Goal: Use online tool/utility: Utilize a website feature to perform a specific function

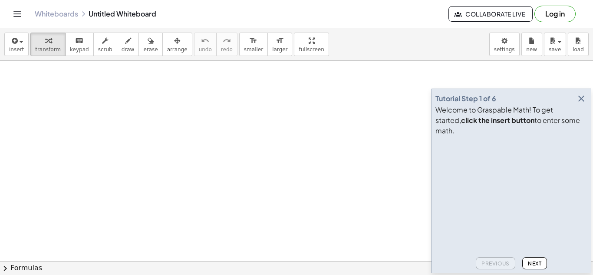
click at [580, 104] on icon "button" at bounding box center [581, 98] width 10 height 10
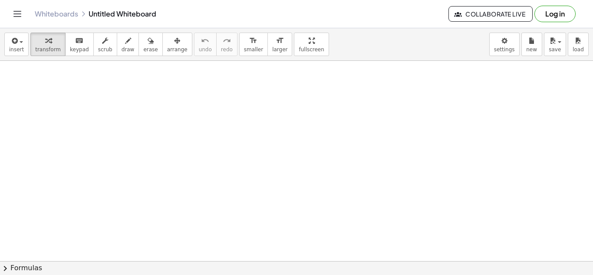
click at [17, 266] on button "chevron_right Formulas" at bounding box center [296, 268] width 593 height 14
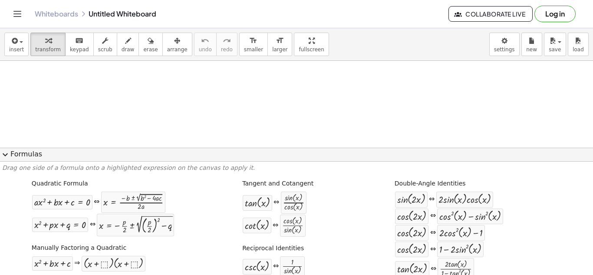
click at [40, 153] on button "expand_more Formulas" at bounding box center [296, 155] width 593 height 14
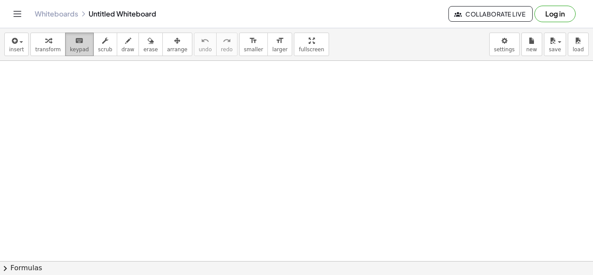
click at [75, 44] on icon "keyboard" at bounding box center [79, 41] width 8 height 10
click at [75, 41] on icon "keyboard" at bounding box center [79, 41] width 8 height 10
click at [47, 40] on icon "button" at bounding box center [48, 41] width 6 height 10
click at [264, 272] on button "chevron_right Formulas" at bounding box center [296, 268] width 593 height 14
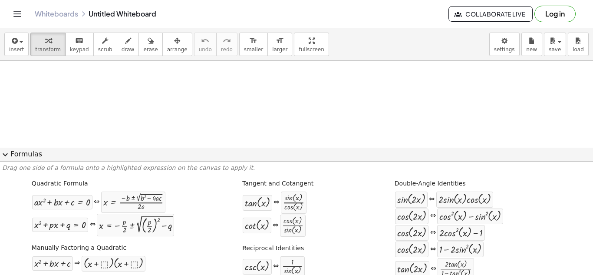
click at [280, 227] on div "· cos ( , x ) · sin ( , x )" at bounding box center [293, 225] width 26 height 23
click at [14, 151] on button "expand_more Formulas" at bounding box center [296, 155] width 593 height 14
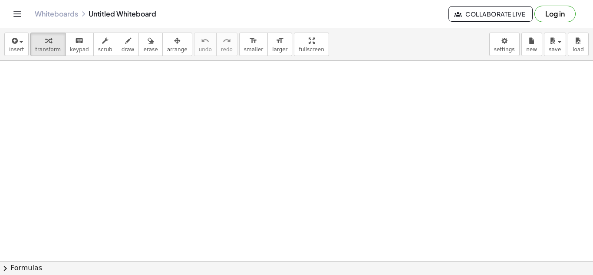
click at [78, 50] on span "keypad" at bounding box center [79, 49] width 19 height 6
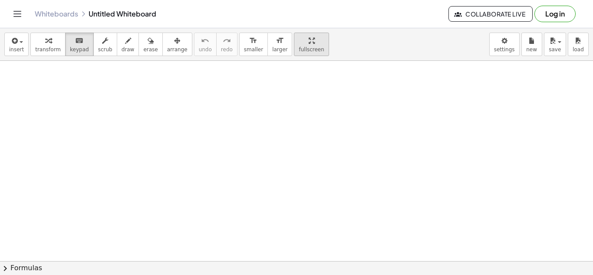
click at [294, 45] on button "fullscreen" at bounding box center [311, 44] width 35 height 23
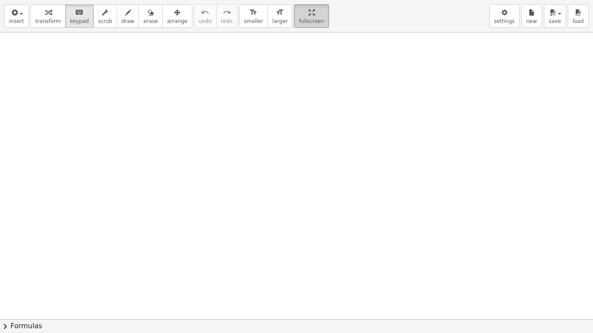
click at [300, 12] on div "button" at bounding box center [311, 12] width 25 height 10
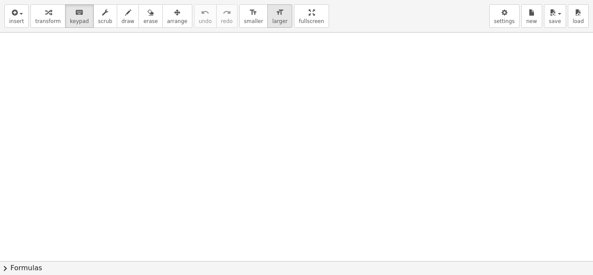
click at [276, 18] on icon "format_size" at bounding box center [280, 12] width 8 height 10
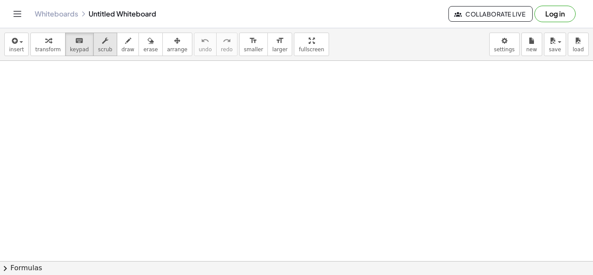
click at [102, 44] on icon "button" at bounding box center [105, 41] width 6 height 10
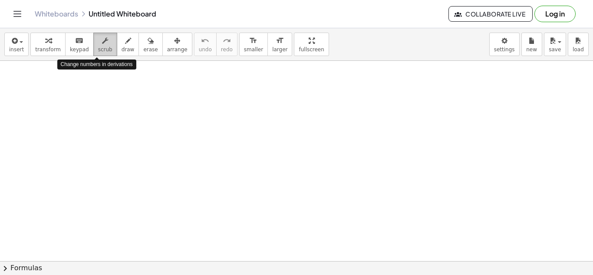
click at [102, 44] on icon "button" at bounding box center [105, 41] width 6 height 10
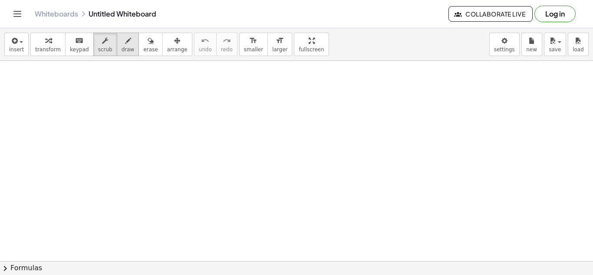
click at [125, 44] on icon "button" at bounding box center [128, 41] width 6 height 10
click at [148, 39] on icon "button" at bounding box center [151, 41] width 6 height 10
click at [174, 39] on icon "button" at bounding box center [177, 41] width 6 height 10
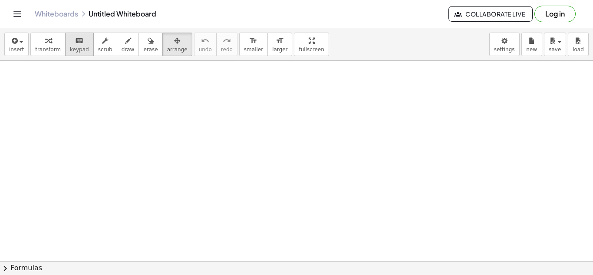
click at [75, 40] on icon "keyboard" at bounding box center [79, 41] width 8 height 10
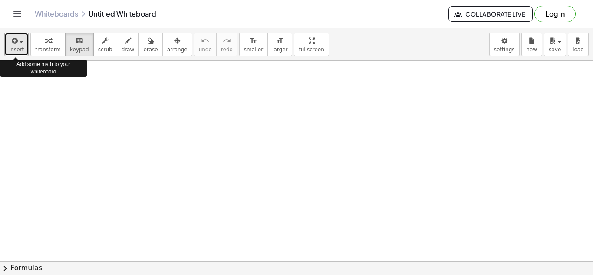
click at [23, 42] on button "insert" at bounding box center [16, 44] width 24 height 23
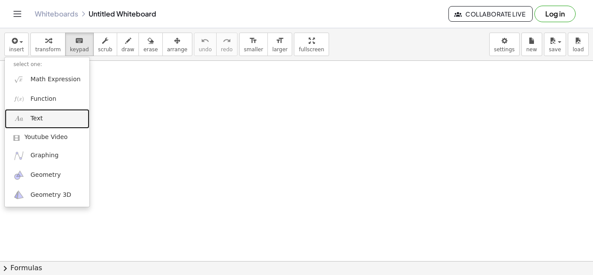
click at [35, 124] on link "Text" at bounding box center [47, 119] width 85 height 20
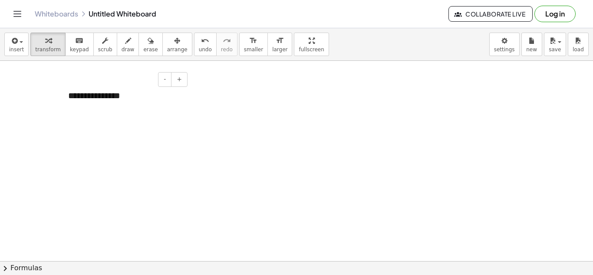
click at [136, 99] on div "**********" at bounding box center [124, 96] width 130 height 30
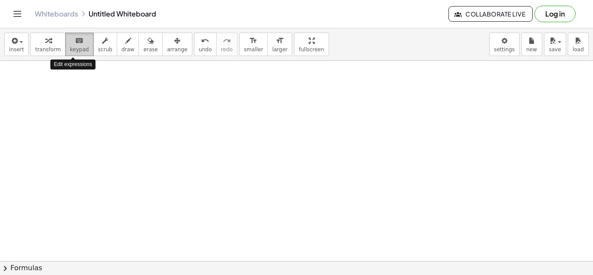
click at [70, 41] on div "keyboard" at bounding box center [79, 40] width 19 height 10
click at [44, 51] on span "transform" at bounding box center [48, 49] width 26 height 6
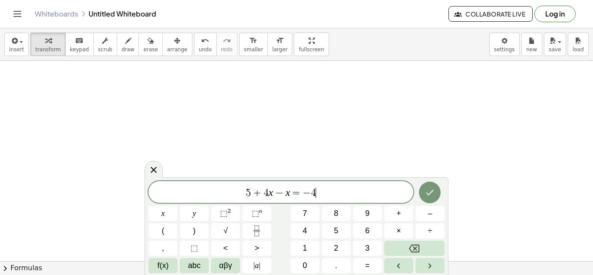
scroll to position [5, 0]
click at [422, 194] on button "Done" at bounding box center [430, 192] width 22 height 22
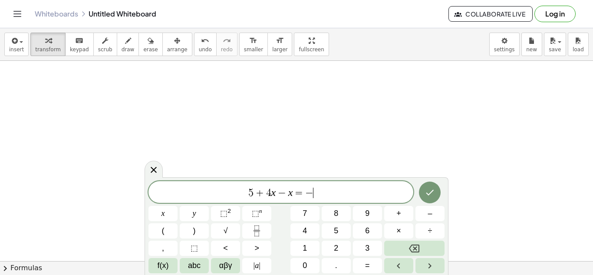
scroll to position [9, 0]
click at [429, 188] on icon "Done" at bounding box center [430, 192] width 10 height 10
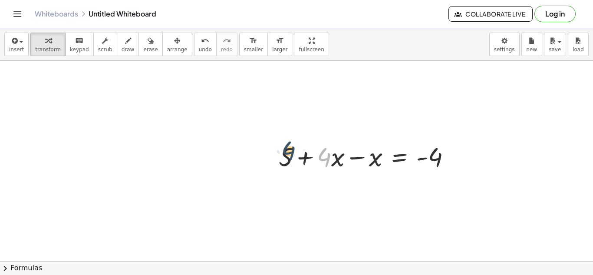
drag, startPoint x: 329, startPoint y: 159, endPoint x: 293, endPoint y: 153, distance: 36.6
click at [293, 153] on div at bounding box center [368, 155] width 188 height 35
click at [461, 155] on div at bounding box center [368, 155] width 188 height 35
click at [460, 155] on div at bounding box center [455, 156] width 11 height 11
drag, startPoint x: 412, startPoint y: 177, endPoint x: 385, endPoint y: 172, distance: 28.1
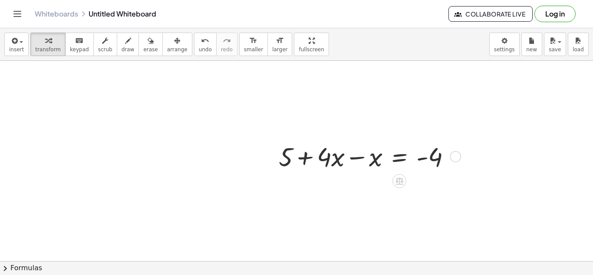
drag, startPoint x: 381, startPoint y: 156, endPoint x: 396, endPoint y: 157, distance: 14.8
click at [396, 157] on div at bounding box center [368, 155] width 188 height 35
drag, startPoint x: 336, startPoint y: 159, endPoint x: 380, endPoint y: 161, distance: 44.8
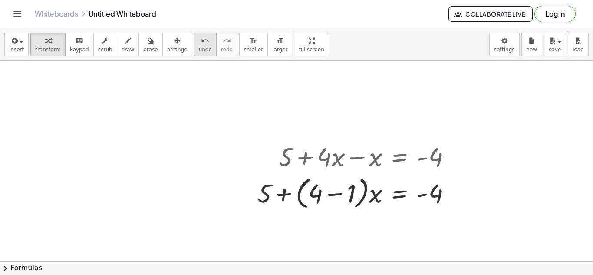
click at [201, 41] on icon "undo" at bounding box center [205, 41] width 8 height 10
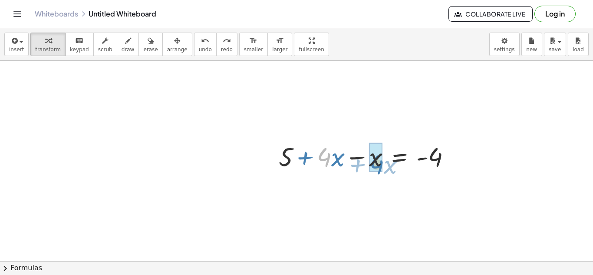
drag, startPoint x: 328, startPoint y: 157, endPoint x: 380, endPoint y: 161, distance: 52.7
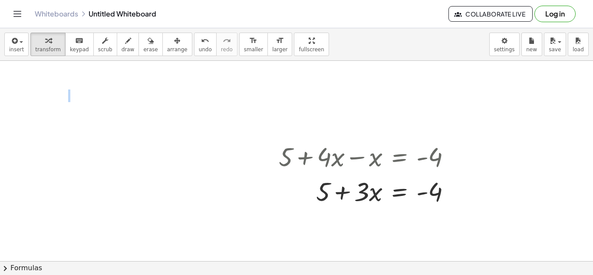
drag, startPoint x: 356, startPoint y: 152, endPoint x: 277, endPoint y: 113, distance: 88.3
drag, startPoint x: 351, startPoint y: 173, endPoint x: 341, endPoint y: 171, distance: 10.1
click at [399, 157] on div "+ 5 + · 4 · x − x = - 4 + · 3 · x + 5 + · x = - 4 · 3" at bounding box center [399, 157] width 0 height 0
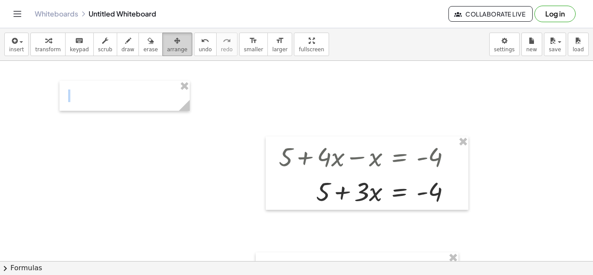
click at [174, 42] on icon "button" at bounding box center [177, 41] width 6 height 10
drag, startPoint x: 369, startPoint y: 133, endPoint x: 315, endPoint y: 110, distance: 59.1
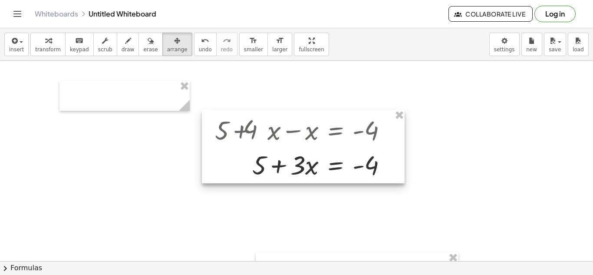
drag, startPoint x: 357, startPoint y: 142, endPoint x: 293, endPoint y: 114, distance: 69.4
click at [293, 114] on div at bounding box center [303, 146] width 203 height 73
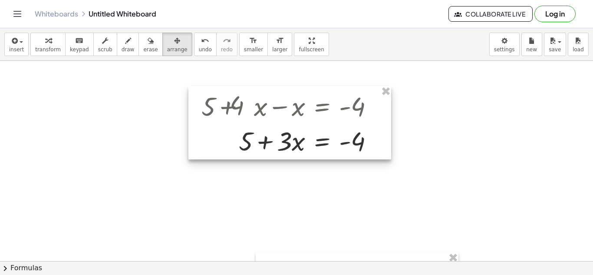
drag, startPoint x: 295, startPoint y: 118, endPoint x: 281, endPoint y: 93, distance: 28.4
click at [281, 93] on div at bounding box center [289, 122] width 203 height 73
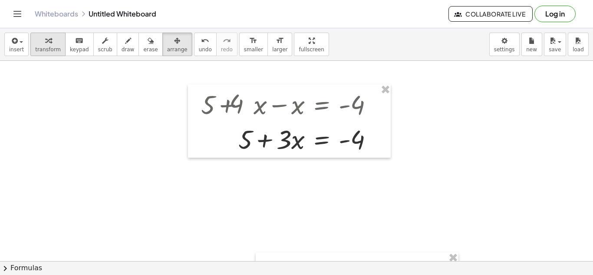
click at [46, 49] on span "transform" at bounding box center [48, 49] width 26 height 6
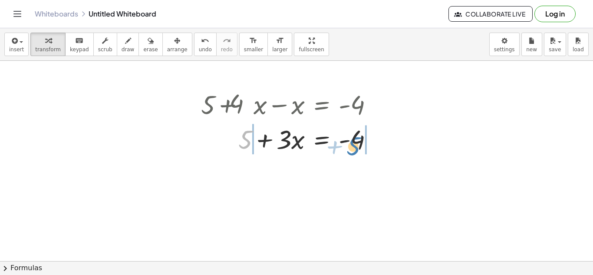
drag, startPoint x: 246, startPoint y: 142, endPoint x: 359, endPoint y: 142, distance: 113.7
click at [359, 142] on div at bounding box center [291, 138] width 188 height 35
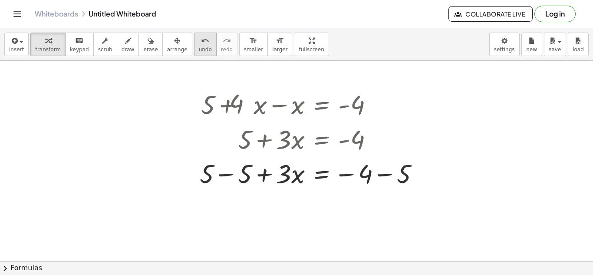
click at [199, 48] on span "undo" at bounding box center [205, 49] width 13 height 6
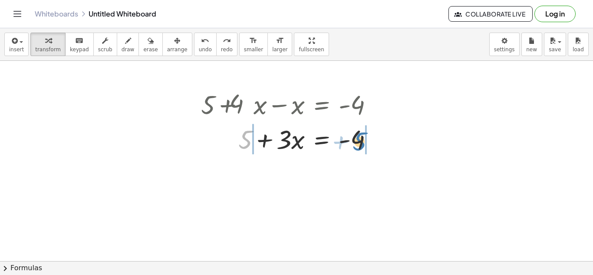
drag, startPoint x: 245, startPoint y: 138, endPoint x: 359, endPoint y: 142, distance: 113.8
click at [359, 142] on div at bounding box center [291, 138] width 188 height 35
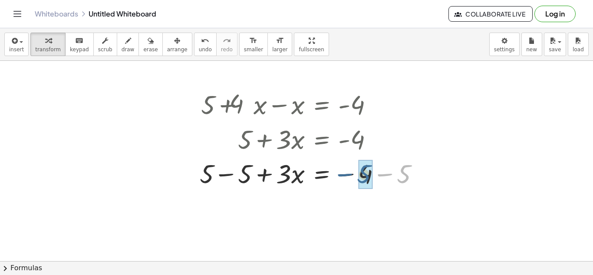
drag, startPoint x: 403, startPoint y: 176, endPoint x: 363, endPoint y: 176, distance: 40.4
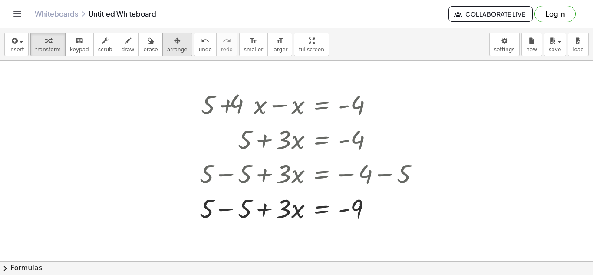
click at [170, 44] on div "button" at bounding box center [177, 40] width 20 height 10
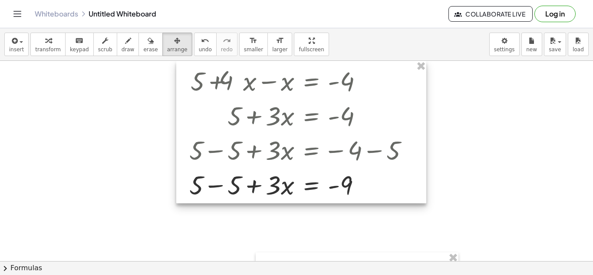
drag, startPoint x: 308, startPoint y: 99, endPoint x: 297, endPoint y: 74, distance: 26.8
click at [297, 74] on div at bounding box center [301, 132] width 250 height 142
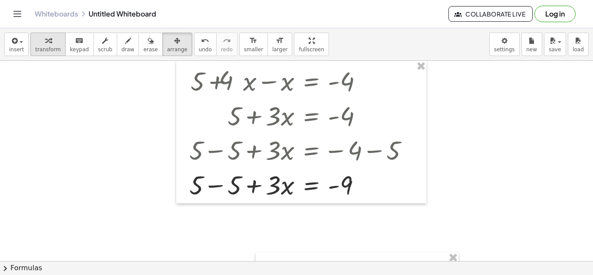
click at [50, 43] on div "button" at bounding box center [48, 40] width 26 height 10
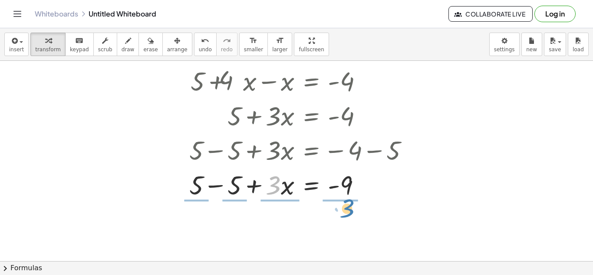
drag, startPoint x: 280, startPoint y: 189, endPoint x: 353, endPoint y: 213, distance: 77.4
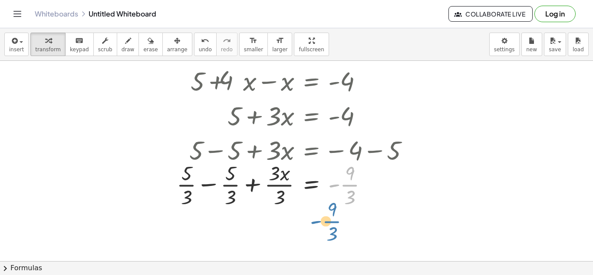
drag, startPoint x: 348, startPoint y: 186, endPoint x: 321, endPoint y: 227, distance: 49.8
click at [199, 49] on span "undo" at bounding box center [205, 49] width 13 height 6
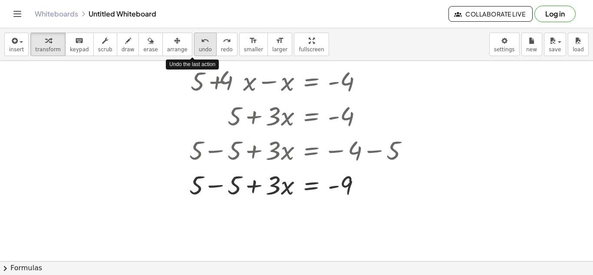
click at [199, 49] on span "undo" at bounding box center [205, 49] width 13 height 6
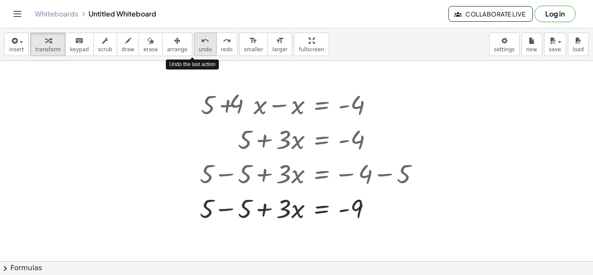
click at [199, 49] on span "undo" at bounding box center [205, 49] width 13 height 6
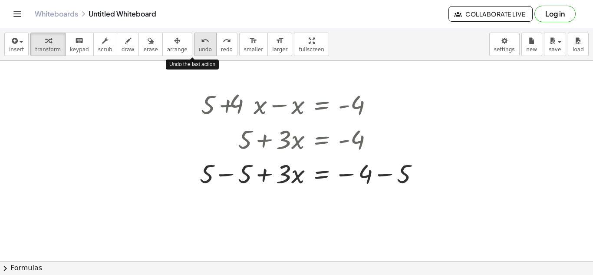
click at [199, 49] on span "undo" at bounding box center [205, 49] width 13 height 6
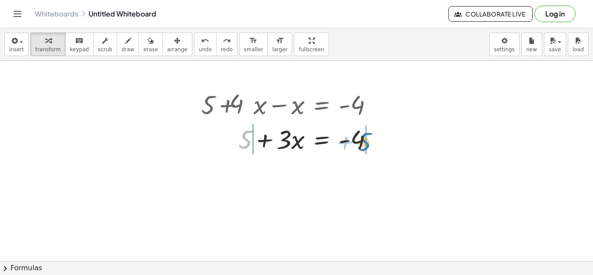
drag, startPoint x: 245, startPoint y: 138, endPoint x: 362, endPoint y: 142, distance: 117.3
click at [362, 142] on div at bounding box center [291, 138] width 188 height 35
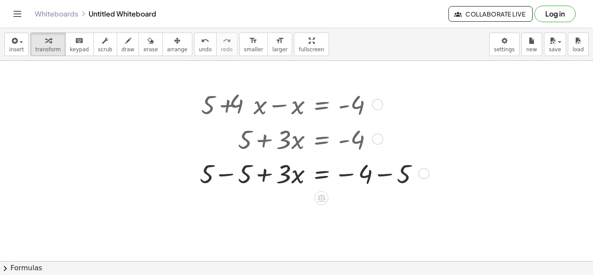
click at [224, 175] on div at bounding box center [312, 172] width 235 height 35
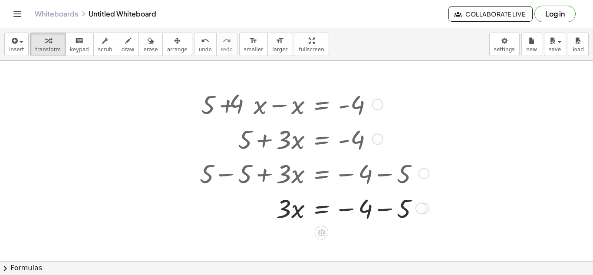
click at [385, 209] on div at bounding box center [312, 207] width 235 height 35
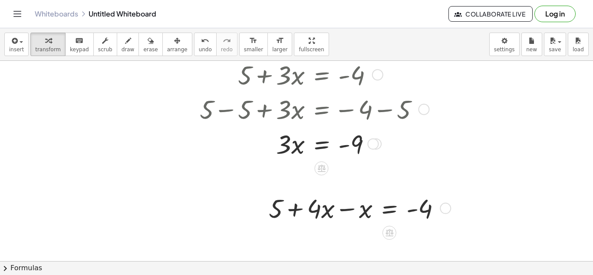
scroll to position [66, 0]
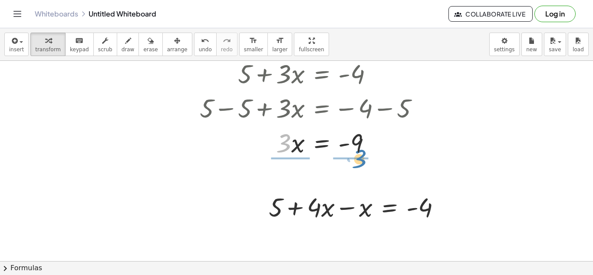
drag, startPoint x: 286, startPoint y: 144, endPoint x: 363, endPoint y: 161, distance: 78.6
click at [360, 144] on div at bounding box center [312, 141] width 235 height 51
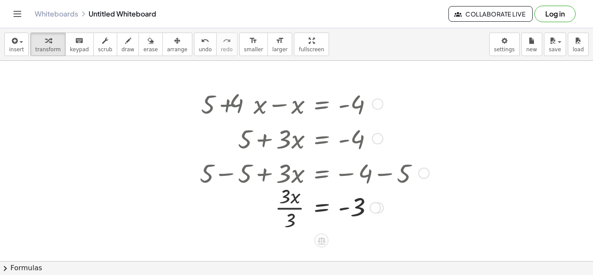
scroll to position [0, 0]
drag, startPoint x: 233, startPoint y: 102, endPoint x: 241, endPoint y: 109, distance: 10.5
click at [241, 109] on div at bounding box center [312, 103] width 235 height 35
click at [145, 49] on span "erase" at bounding box center [150, 49] width 14 height 6
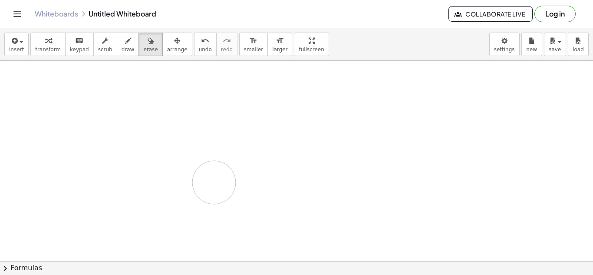
drag, startPoint x: 175, startPoint y: 99, endPoint x: 229, endPoint y: 191, distance: 107.1
drag, startPoint x: 217, startPoint y: 99, endPoint x: 367, endPoint y: 216, distance: 189.6
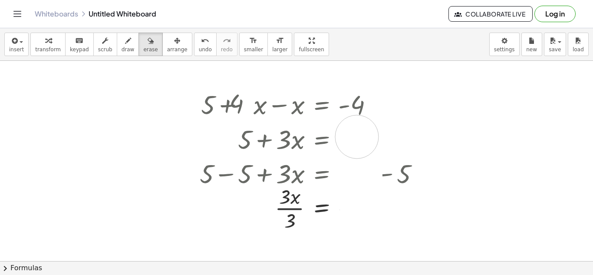
drag, startPoint x: 361, startPoint y: 208, endPoint x: 331, endPoint y: 53, distance: 158.4
click at [331, 53] on div "insert select one: Math Expression Function Text Youtube Video Graphing Geometr…" at bounding box center [296, 151] width 593 height 247
click at [125, 44] on icon "button" at bounding box center [128, 41] width 6 height 10
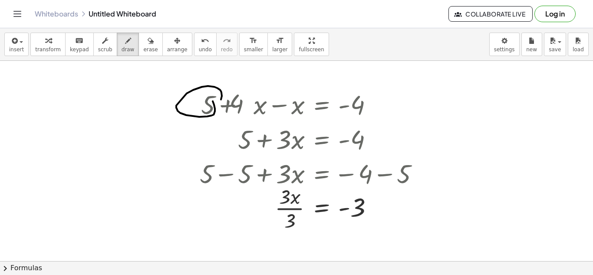
drag, startPoint x: 213, startPoint y: 101, endPoint x: 189, endPoint y: 106, distance: 24.4
drag, startPoint x: 143, startPoint y: 50, endPoint x: 177, endPoint y: 61, distance: 35.6
click at [177, 61] on div "insert select one: Math Expression Function Text Youtube Video Graphing Geometr…" at bounding box center [296, 151] width 593 height 247
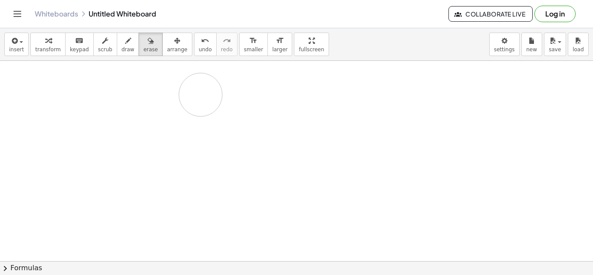
drag, startPoint x: 196, startPoint y: 122, endPoint x: 225, endPoint y: 85, distance: 46.7
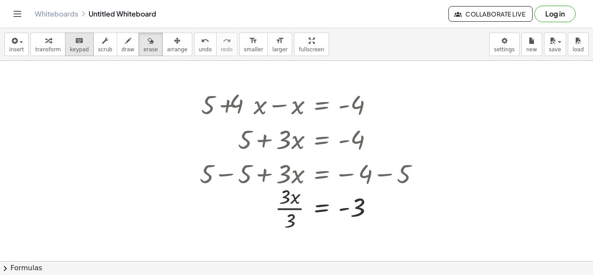
click at [86, 49] on button "keyboard keypad" at bounding box center [79, 44] width 29 height 23
drag, startPoint x: 145, startPoint y: 51, endPoint x: 301, endPoint y: 132, distance: 175.5
click at [301, 132] on div "insert select one: Math Expression Function Text Youtube Video Graphing Geometr…" at bounding box center [296, 151] width 593 height 247
click at [43, 46] on span "transform" at bounding box center [48, 49] width 26 height 6
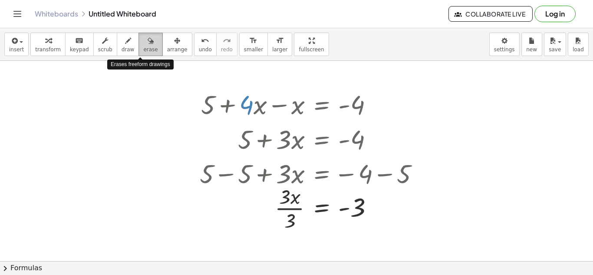
click at [143, 48] on span "erase" at bounding box center [150, 49] width 14 height 6
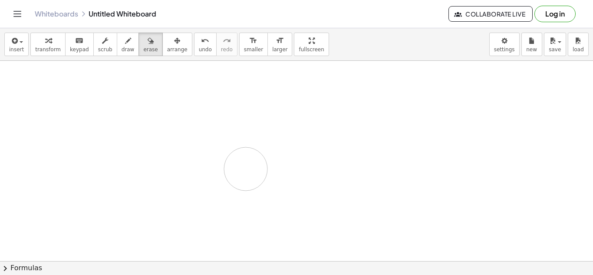
drag, startPoint x: 195, startPoint y: 119, endPoint x: 257, endPoint y: 168, distance: 79.4
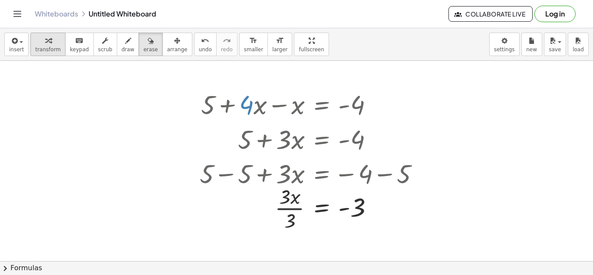
click at [36, 51] on span "transform" at bounding box center [48, 49] width 26 height 6
click at [229, 115] on div at bounding box center [312, 103] width 235 height 35
click at [374, 106] on div at bounding box center [377, 104] width 11 height 11
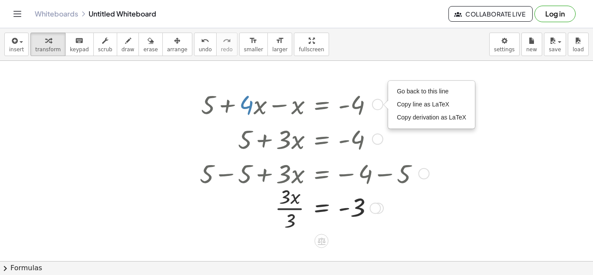
click at [322, 239] on icon at bounding box center [322, 240] width 8 height 7
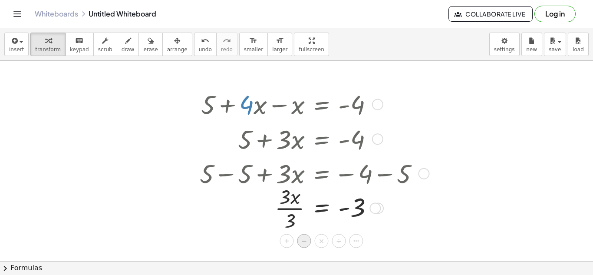
click at [306, 241] on span "−" at bounding box center [304, 241] width 5 height 13
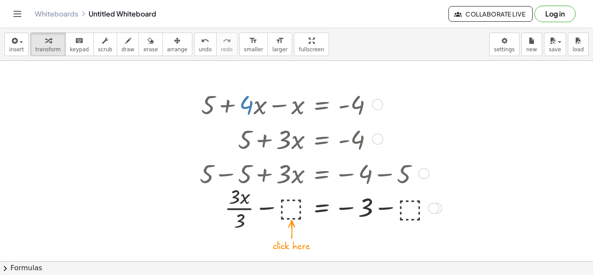
click at [288, 211] on div at bounding box center [319, 207] width 248 height 51
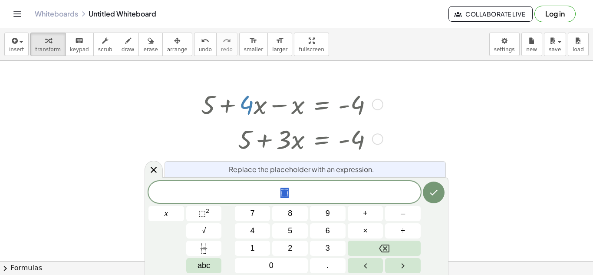
scroll to position [9, 0]
click at [155, 175] on icon at bounding box center [153, 170] width 10 height 10
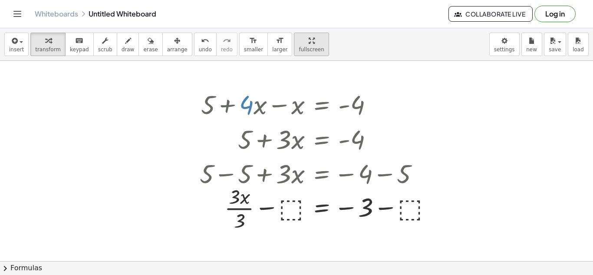
click at [299, 88] on div "insert select one: Math Expression Function Text Youtube Video Graphing Geometr…" at bounding box center [296, 151] width 593 height 247
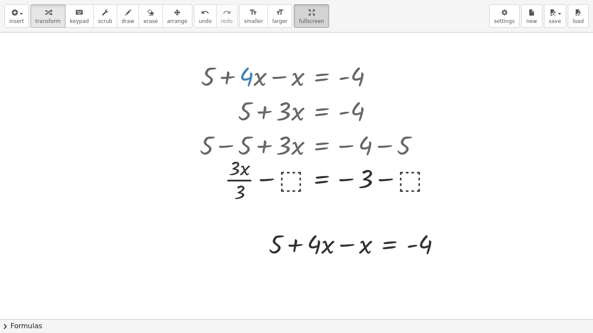
click at [295, 0] on html "Graspable Math Activities Get Started Activity Bank Assigned Work Classes White…" at bounding box center [296, 166] width 593 height 333
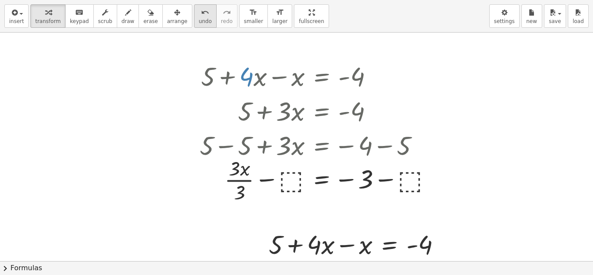
click at [199, 28] on button "undo undo" at bounding box center [205, 15] width 23 height 23
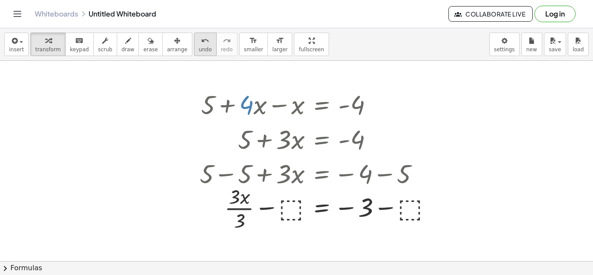
click at [199, 49] on button "undo undo" at bounding box center [205, 44] width 23 height 23
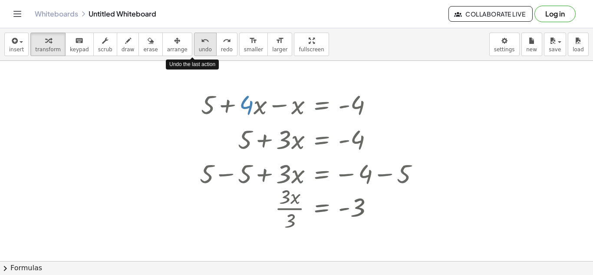
click at [199, 49] on button "undo undo" at bounding box center [205, 44] width 23 height 23
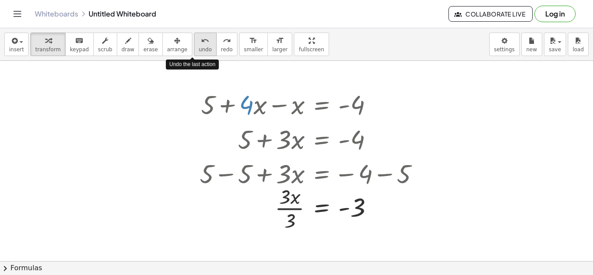
click at [199, 49] on button "undo undo" at bounding box center [205, 44] width 23 height 23
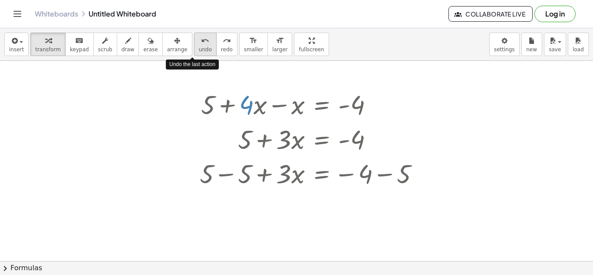
click at [199, 49] on button "undo undo" at bounding box center [205, 44] width 23 height 23
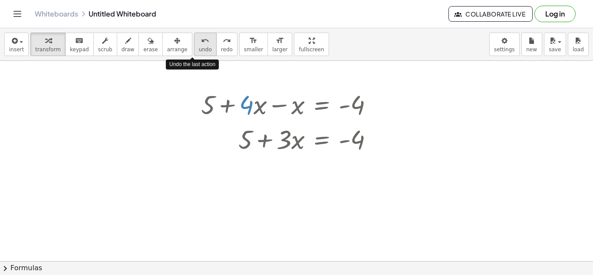
click at [199, 49] on button "undo undo" at bounding box center [205, 44] width 23 height 23
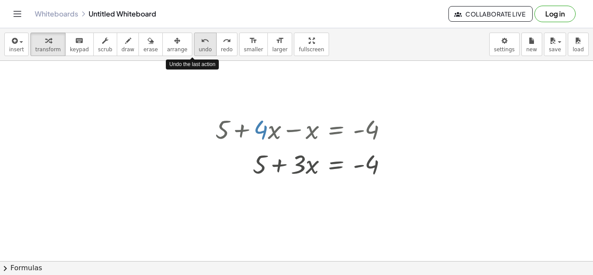
click at [199, 49] on button "undo undo" at bounding box center [205, 44] width 23 height 23
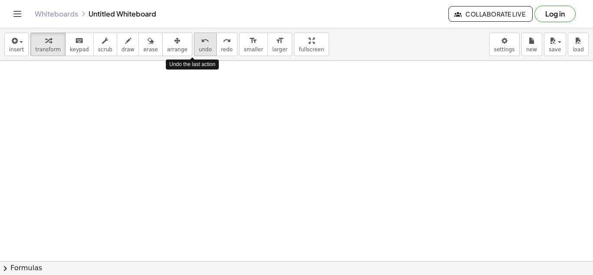
click at [199, 49] on button "undo undo" at bounding box center [205, 44] width 23 height 23
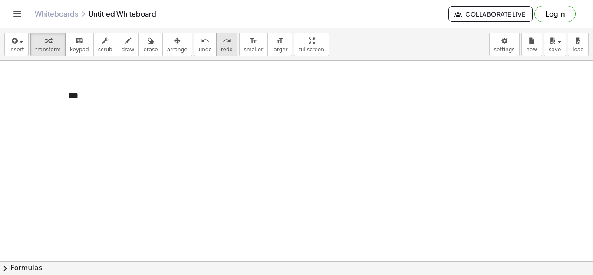
click at [216, 45] on button "redo redo" at bounding box center [226, 44] width 21 height 23
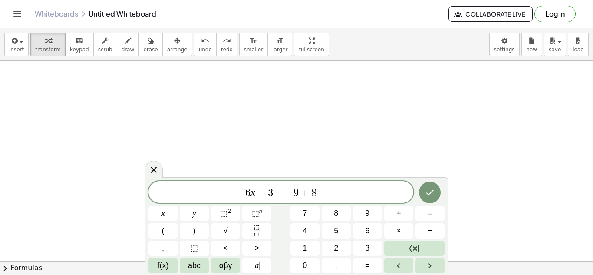
scroll to position [5, 0]
click at [431, 193] on icon "Done" at bounding box center [430, 192] width 10 height 10
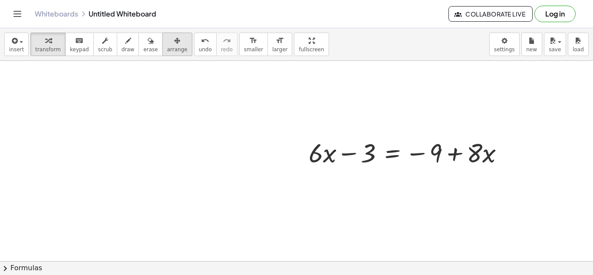
click at [174, 52] on span "arrange" at bounding box center [177, 49] width 20 height 6
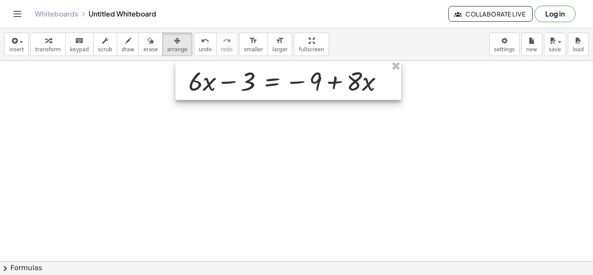
drag, startPoint x: 403, startPoint y: 136, endPoint x: 283, endPoint y: 60, distance: 142.6
click at [283, 61] on div at bounding box center [288, 80] width 226 height 39
click at [75, 44] on icon "keyboard" at bounding box center [79, 41] width 8 height 10
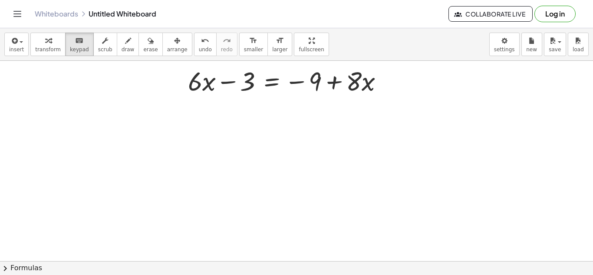
drag, startPoint x: 303, startPoint y: 84, endPoint x: 267, endPoint y: 107, distance: 43.4
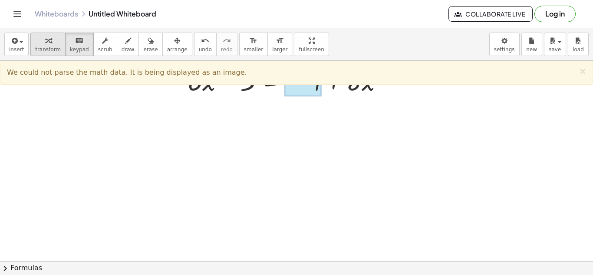
click at [52, 40] on div "button" at bounding box center [48, 40] width 26 height 10
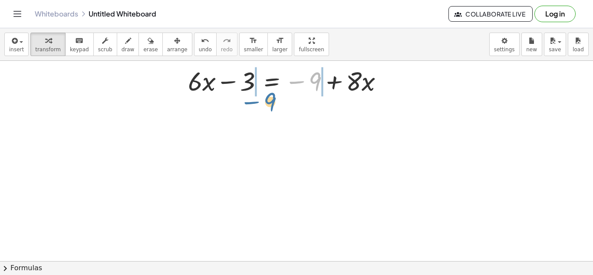
drag, startPoint x: 316, startPoint y: 79, endPoint x: 260, endPoint y: 102, distance: 60.3
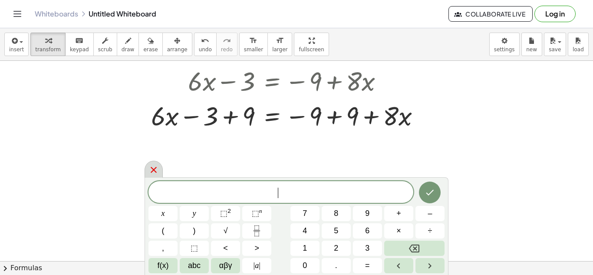
click at [154, 166] on icon at bounding box center [153, 170] width 10 height 10
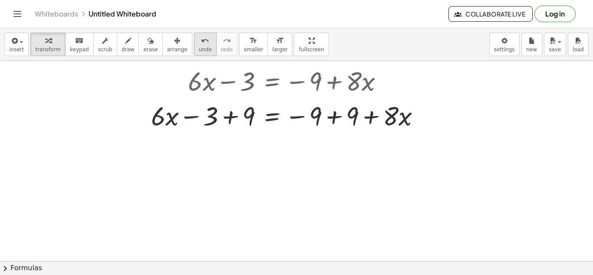
click at [201, 41] on icon "undo" at bounding box center [205, 41] width 8 height 10
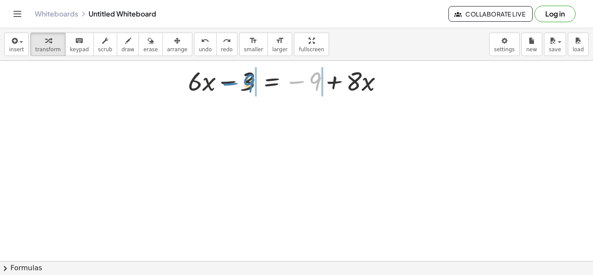
drag, startPoint x: 316, startPoint y: 82, endPoint x: 251, endPoint y: 84, distance: 64.7
click at [251, 84] on div at bounding box center [289, 80] width 211 height 35
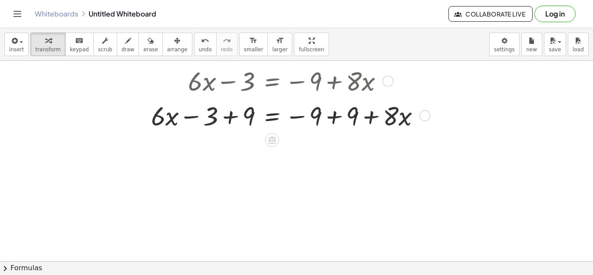
click at [229, 118] on div at bounding box center [289, 115] width 285 height 35
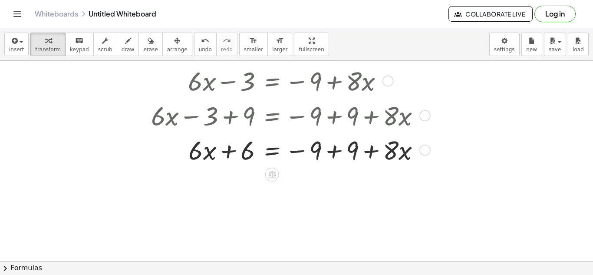
click at [336, 152] on div at bounding box center [289, 149] width 285 height 35
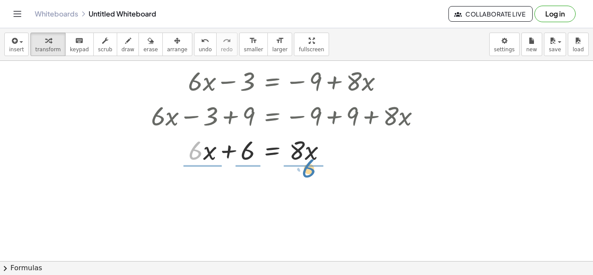
drag, startPoint x: 195, startPoint y: 155, endPoint x: 310, endPoint y: 175, distance: 116.3
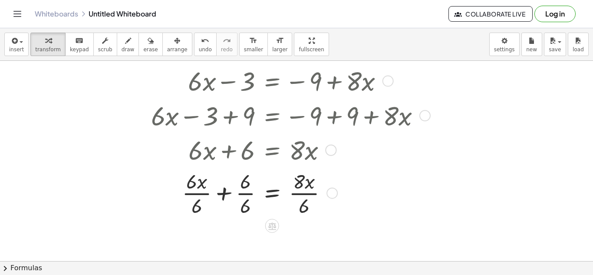
click at [308, 194] on div at bounding box center [289, 192] width 285 height 51
click at [201, 42] on icon "undo" at bounding box center [205, 41] width 8 height 10
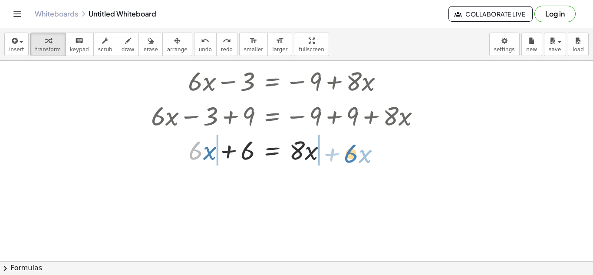
drag, startPoint x: 196, startPoint y: 152, endPoint x: 352, endPoint y: 154, distance: 155.4
click at [352, 154] on div at bounding box center [291, 149] width 277 height 35
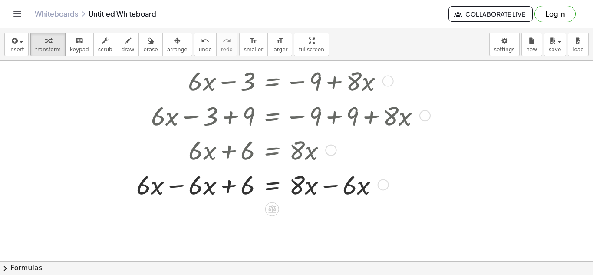
click at [331, 186] on div at bounding box center [282, 184] width 300 height 35
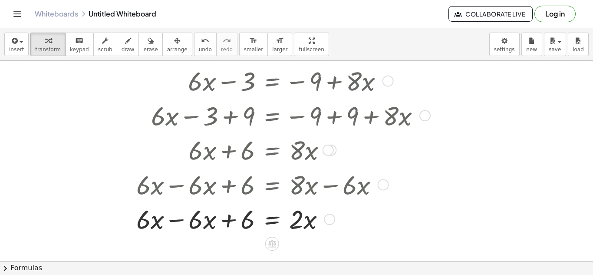
click at [182, 222] on div at bounding box center [282, 218] width 300 height 35
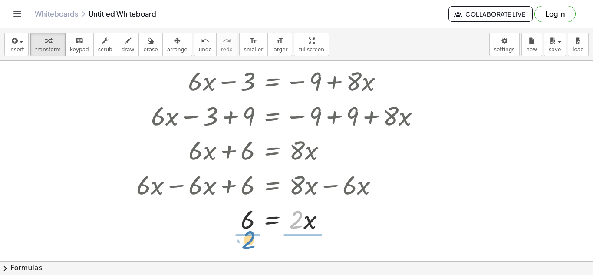
drag, startPoint x: 297, startPoint y: 224, endPoint x: 254, endPoint y: 245, distance: 48.9
click at [243, 221] on div at bounding box center [282, 218] width 300 height 51
click at [306, 220] on div at bounding box center [282, 218] width 300 height 51
